Goal: Find specific page/section: Find specific page/section

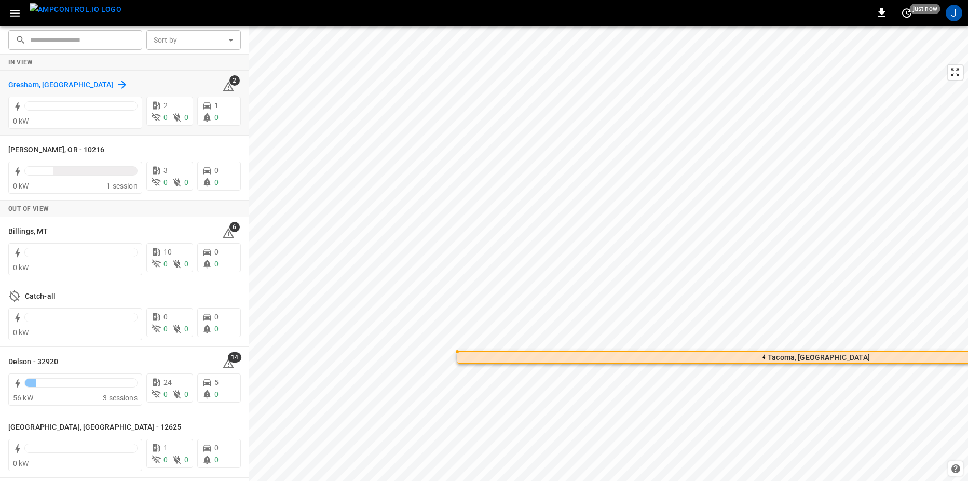
click at [29, 82] on h6 "Gresham, [GEOGRAPHIC_DATA]" at bounding box center [60, 84] width 105 height 11
